Goal: Transaction & Acquisition: Download file/media

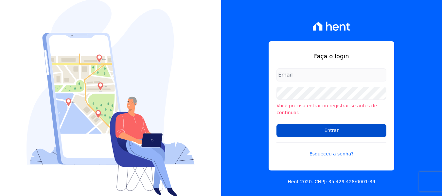
type input "[PERSON_NAME][EMAIL_ADDRESS][DOMAIN_NAME]"
click at [300, 124] on input "Entrar" at bounding box center [332, 130] width 110 height 13
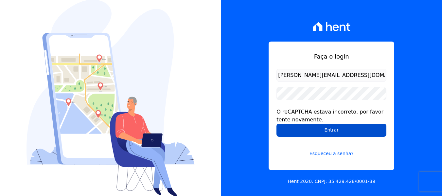
click at [302, 128] on input "Entrar" at bounding box center [332, 130] width 110 height 13
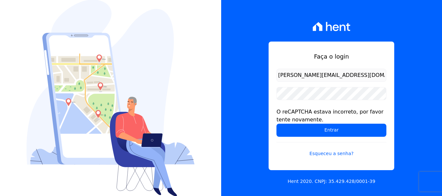
click at [249, 127] on div "Faça o login amanda.piquini@quattroconstrutora.com.br O reCAPTCHA estava incorr…" at bounding box center [331, 98] width 221 height 196
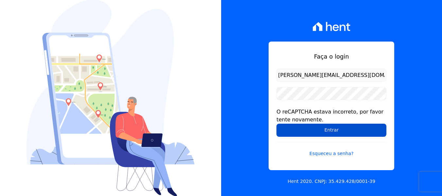
click at [294, 132] on input "Entrar" at bounding box center [332, 130] width 110 height 13
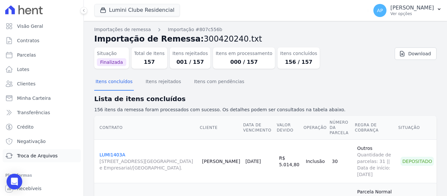
click at [39, 155] on span "Troca de Arquivos" at bounding box center [37, 156] width 41 height 7
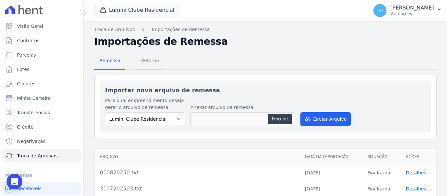
click at [150, 60] on span "Retorno" at bounding box center [150, 60] width 26 height 13
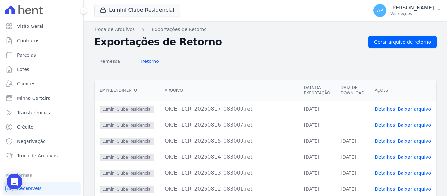
click at [415, 126] on link "Baixar arquivo" at bounding box center [414, 124] width 33 height 5
click at [412, 109] on link "Baixar arquivo" at bounding box center [414, 108] width 33 height 5
click at [145, 8] on button "Lumini Clube Residencial" at bounding box center [137, 10] width 86 height 12
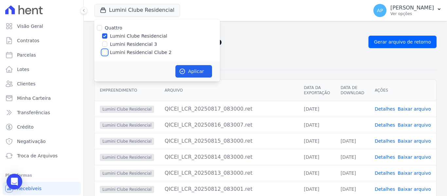
click at [103, 50] on input "Lumini Residencial Clube 2" at bounding box center [104, 52] width 5 height 5
checkbox input "true"
click at [105, 35] on input "Lumini Clube Residencial" at bounding box center [104, 35] width 5 height 5
checkbox input "false"
click at [189, 70] on button "Aplicar" at bounding box center [193, 71] width 37 height 12
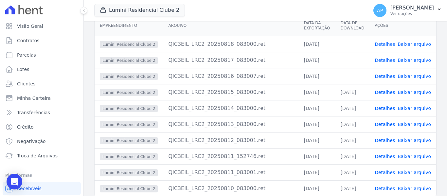
scroll to position [65, 0]
click at [413, 76] on link "Baixar arquivo" at bounding box center [414, 75] width 33 height 5
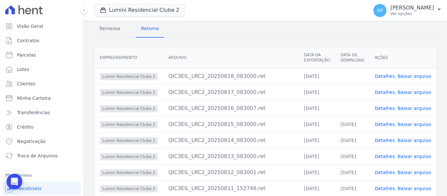
click at [257, 42] on div "Remessa Retorno Empreendimento Arquivo Data da Exportação Data de Download Açõe…" at bounding box center [265, 133] width 342 height 237
click at [232, 29] on div "Remessa Retorno" at bounding box center [265, 29] width 342 height 17
click at [406, 93] on link "Baixar arquivo" at bounding box center [414, 92] width 33 height 5
click at [412, 76] on link "Baixar arquivo" at bounding box center [414, 76] width 33 height 5
